Goal: Task Accomplishment & Management: Use online tool/utility

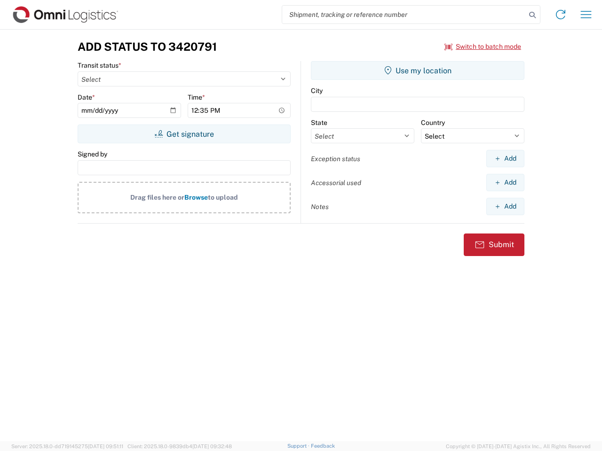
click at [404, 15] on input "search" at bounding box center [403, 15] width 243 height 18
click at [532, 15] on icon at bounding box center [531, 14] width 13 height 13
click at [560, 15] on icon at bounding box center [560, 14] width 15 height 15
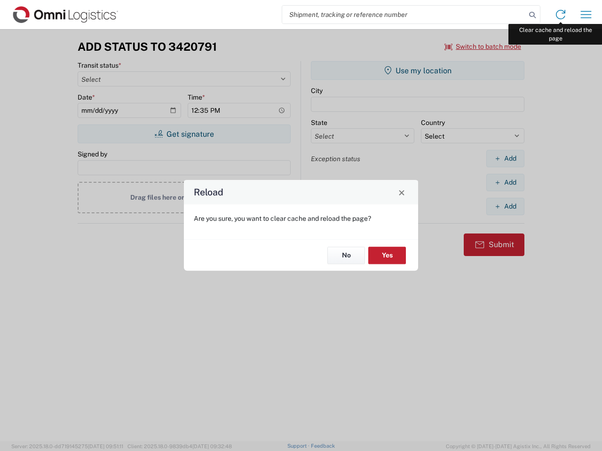
click at [586, 15] on div "Reload Are you sure, you want to clear cache and reload the page? No Yes" at bounding box center [301, 225] width 602 height 451
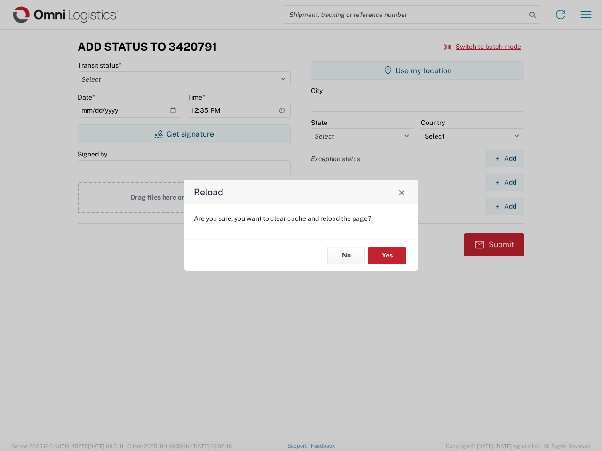
click at [483, 47] on div "Reload Are you sure, you want to clear cache and reload the page? No Yes" at bounding box center [301, 225] width 602 height 451
click at [184, 134] on div "Reload Are you sure, you want to clear cache and reload the page? No Yes" at bounding box center [301, 225] width 602 height 451
click at [417, 70] on div "Reload Are you sure, you want to clear cache and reload the page? No Yes" at bounding box center [301, 225] width 602 height 451
click at [505, 158] on div "Reload Are you sure, you want to clear cache and reload the page? No Yes" at bounding box center [301, 225] width 602 height 451
click at [505, 182] on div "Reload Are you sure, you want to clear cache and reload the page? No Yes" at bounding box center [301, 225] width 602 height 451
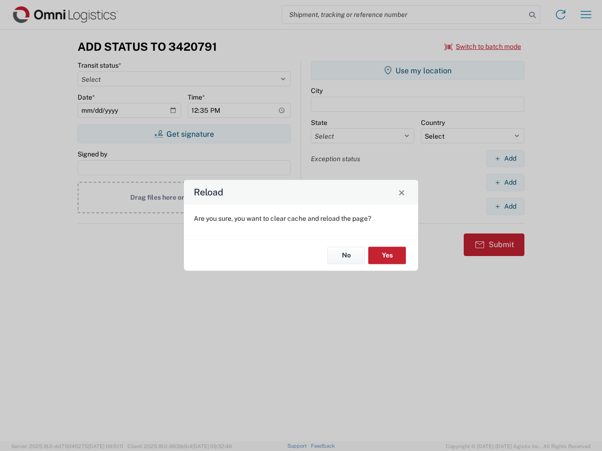
click at [505, 206] on div "Reload Are you sure, you want to clear cache and reload the page? No Yes" at bounding box center [301, 225] width 602 height 451
